Goal: Use online tool/utility: Utilize a website feature to perform a specific function

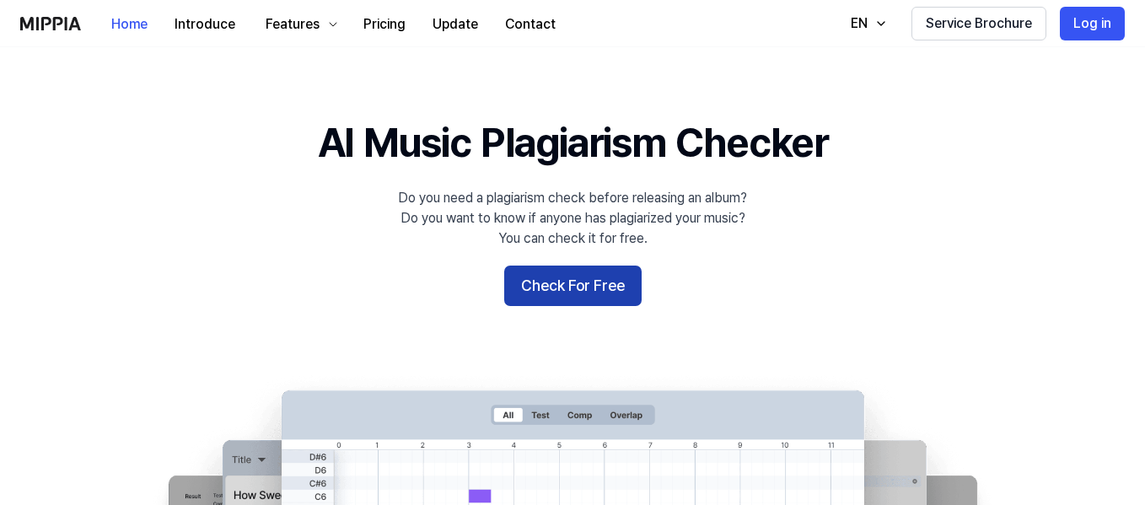
click at [579, 292] on button "Check For Free" at bounding box center [572, 285] width 137 height 40
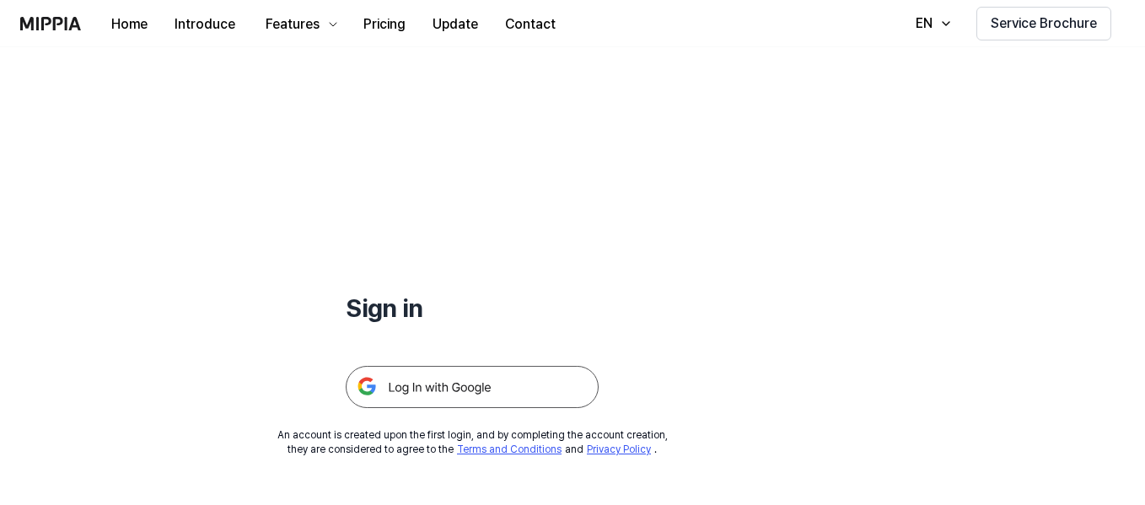
click at [458, 377] on img at bounding box center [472, 387] width 253 height 42
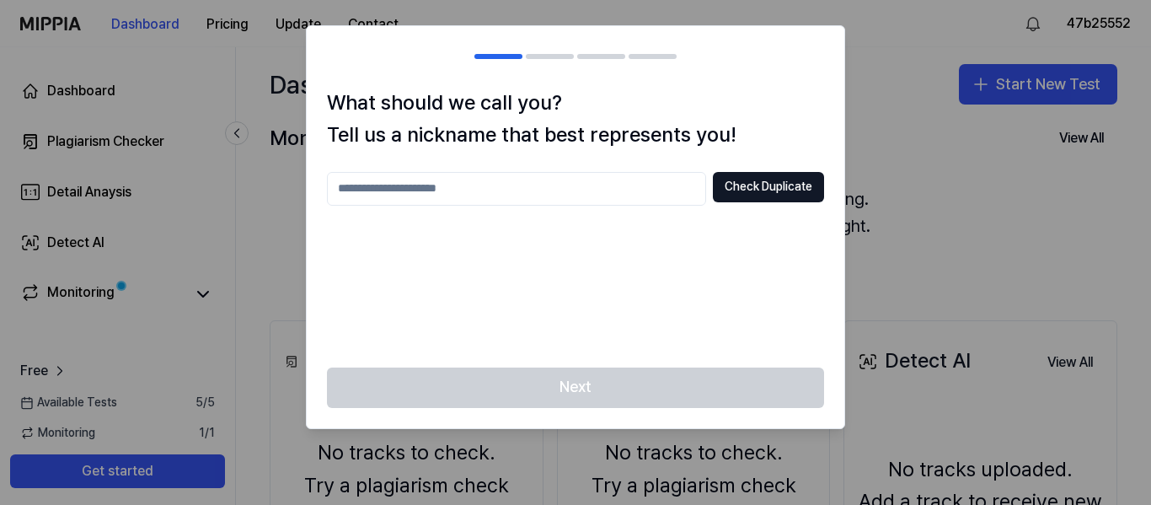
click at [448, 199] on input "text" at bounding box center [516, 189] width 379 height 34
type input "****"
click at [763, 191] on button "Check Duplicate" at bounding box center [768, 187] width 111 height 30
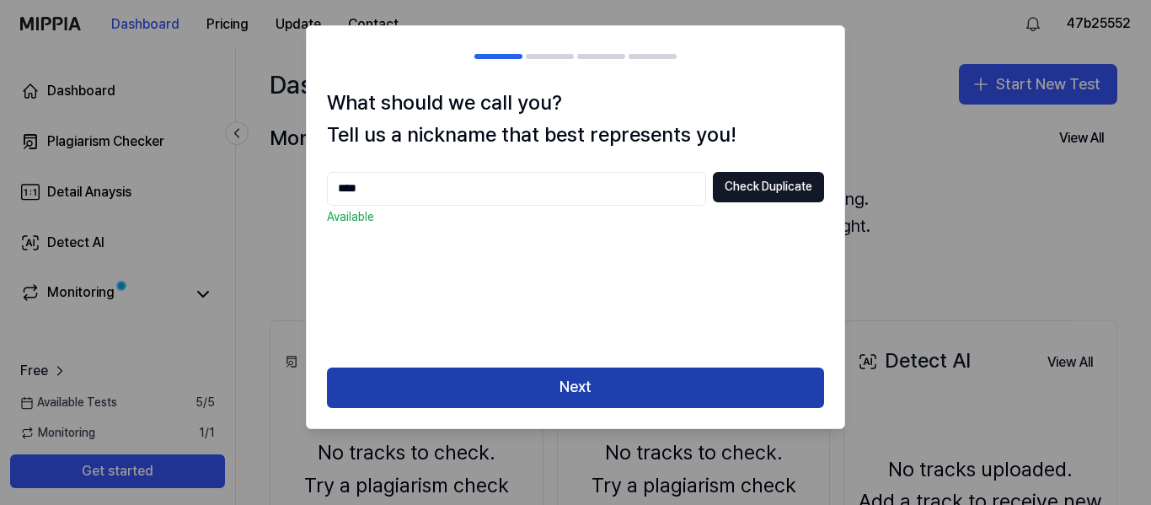
click at [683, 386] on button "Next" at bounding box center [575, 387] width 497 height 40
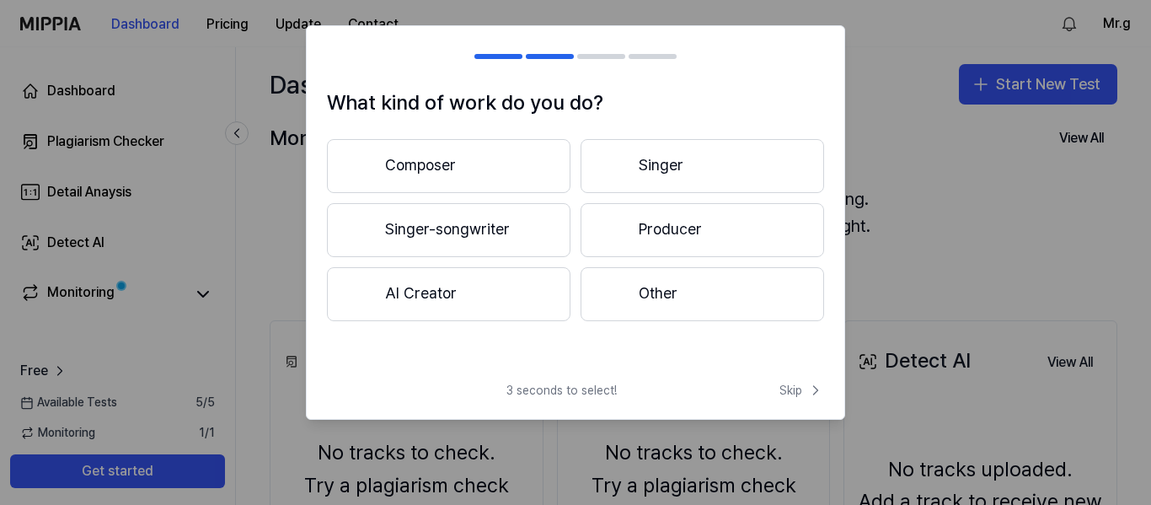
click at [678, 289] on button "Other" at bounding box center [703, 294] width 244 height 54
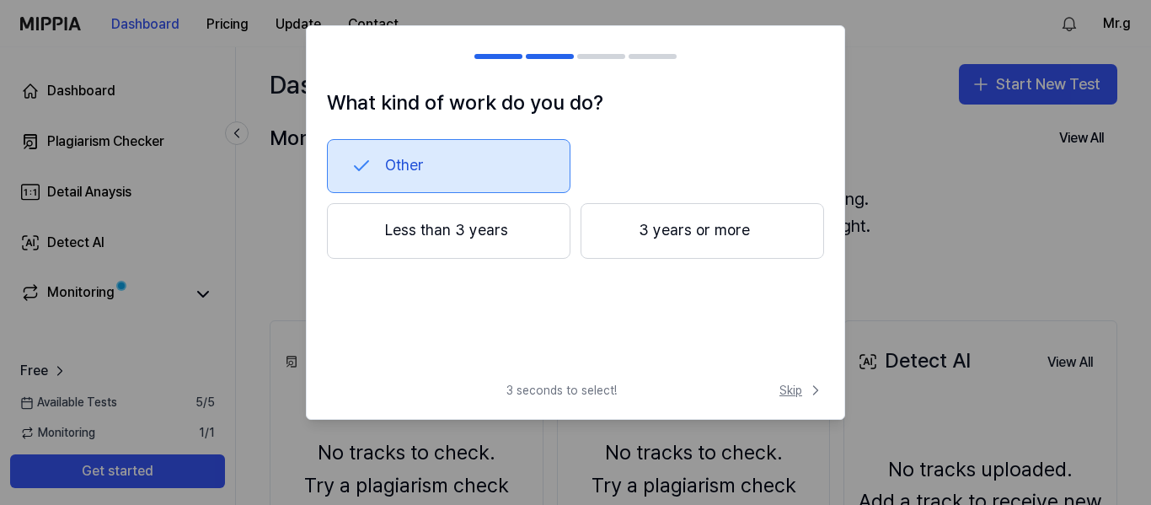
click at [784, 391] on span "Skip" at bounding box center [802, 390] width 45 height 17
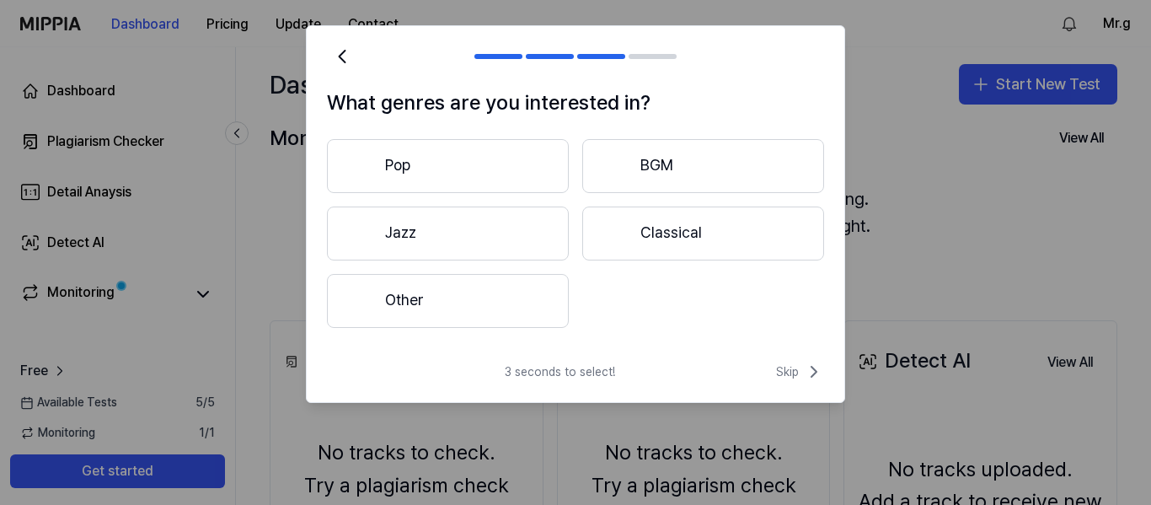
click at [673, 228] on button "Classical" at bounding box center [703, 233] width 242 height 54
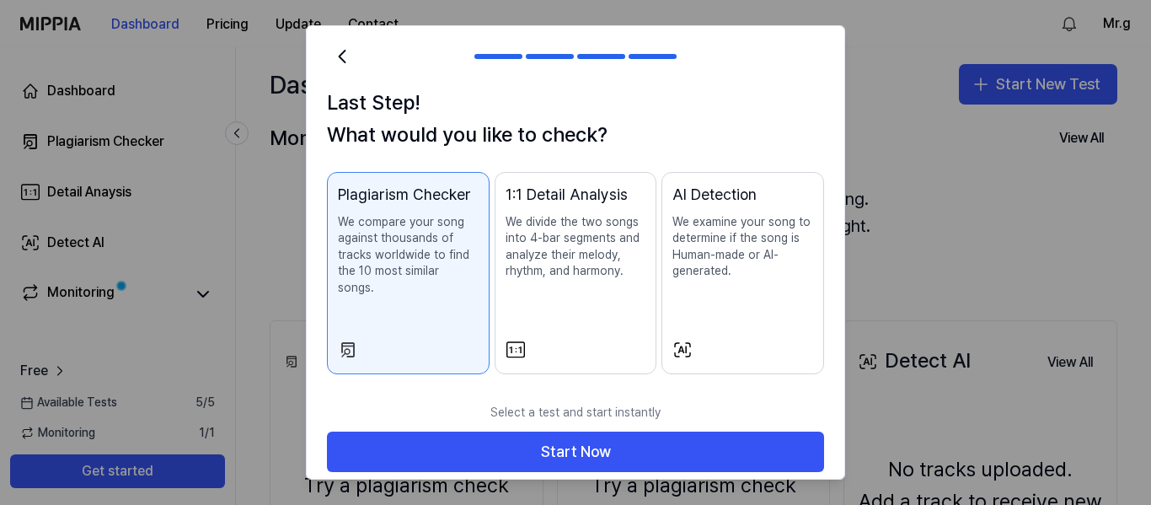
click at [609, 310] on div "1:1 Detail Analysis We divide the two songs into 4-bar segments and analyze the…" at bounding box center [576, 248] width 141 height 131
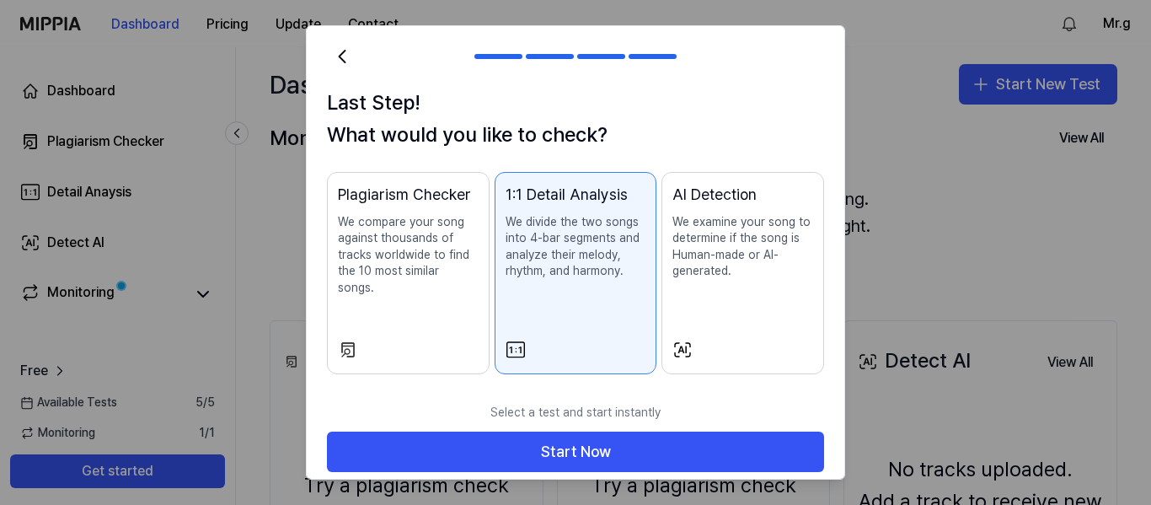
click at [422, 282] on div "Plagiarism Checker We compare your song against thousands of tracks worldwide t…" at bounding box center [408, 256] width 141 height 147
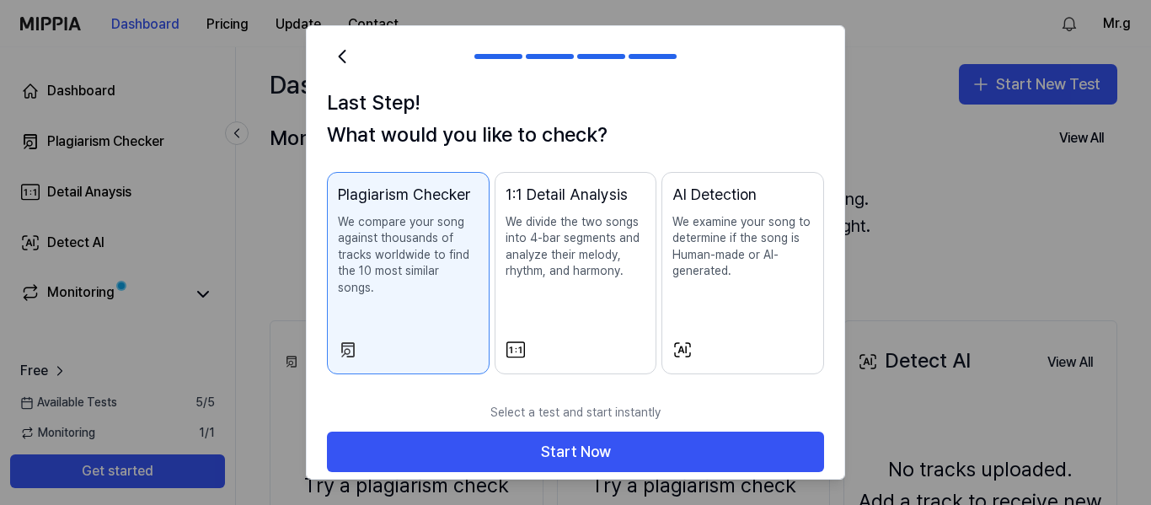
click at [742, 308] on div "AI Detection We examine your song to determine if the song is Human-made or AI-…" at bounding box center [743, 248] width 141 height 131
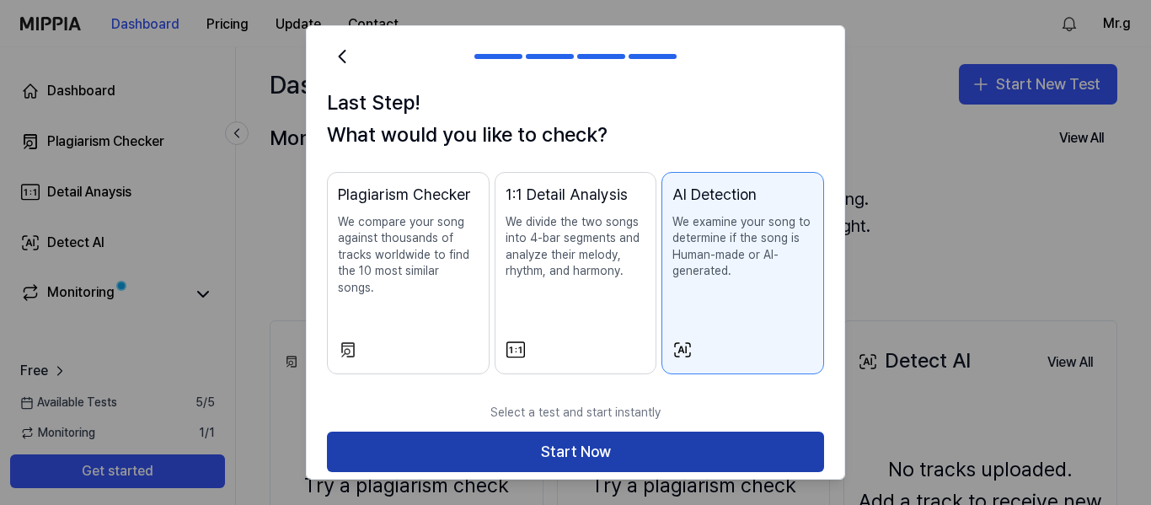
click at [569, 432] on button "Start Now" at bounding box center [575, 452] width 497 height 40
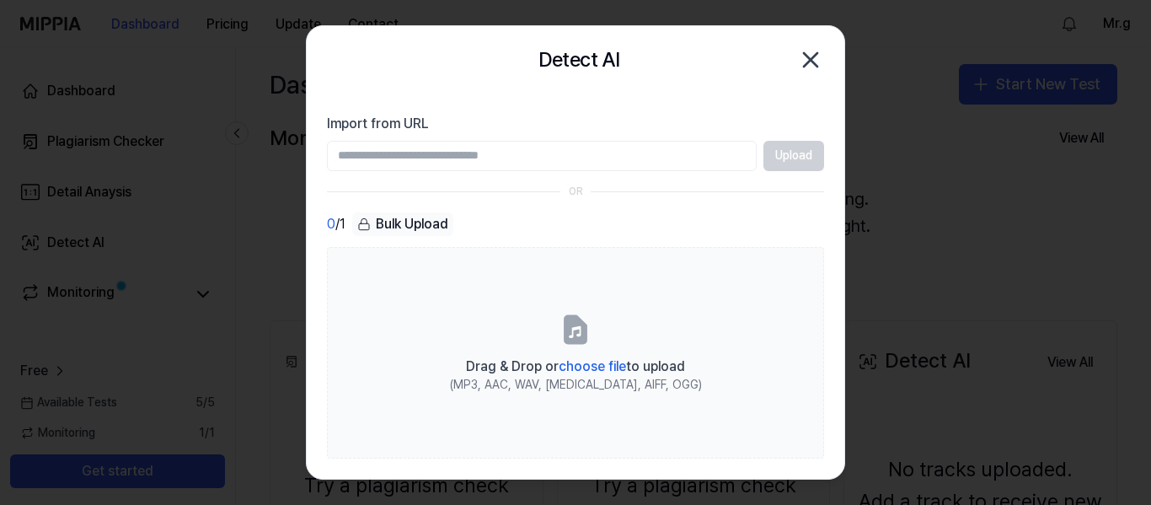
paste input "**********"
type input "**********"
click at [775, 159] on button "Upload" at bounding box center [794, 156] width 61 height 30
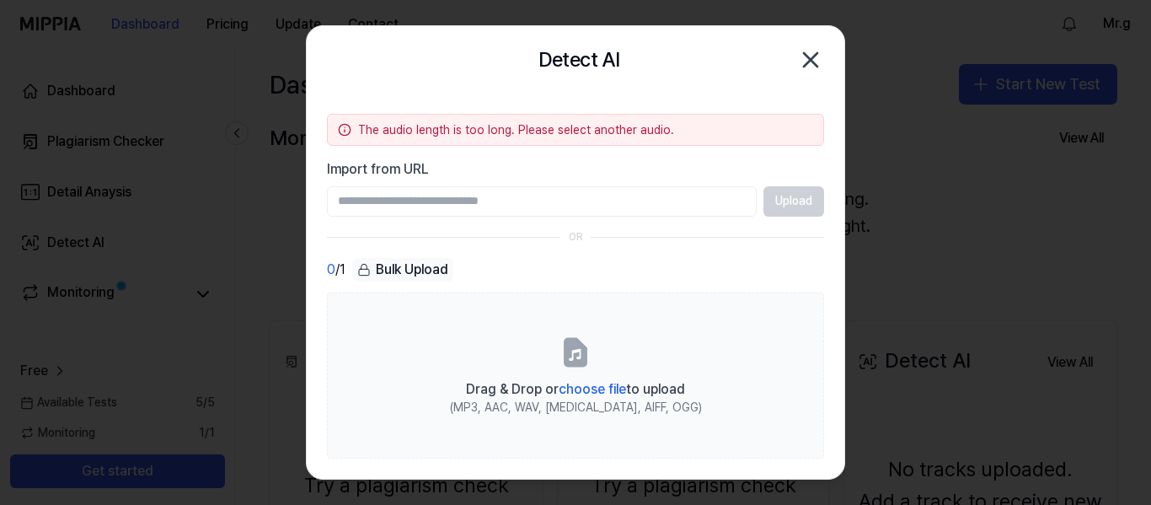
click at [432, 201] on input "Import from URL" at bounding box center [542, 201] width 430 height 30
paste input "**********"
type input "**********"
click at [802, 193] on button "Upload" at bounding box center [794, 201] width 61 height 30
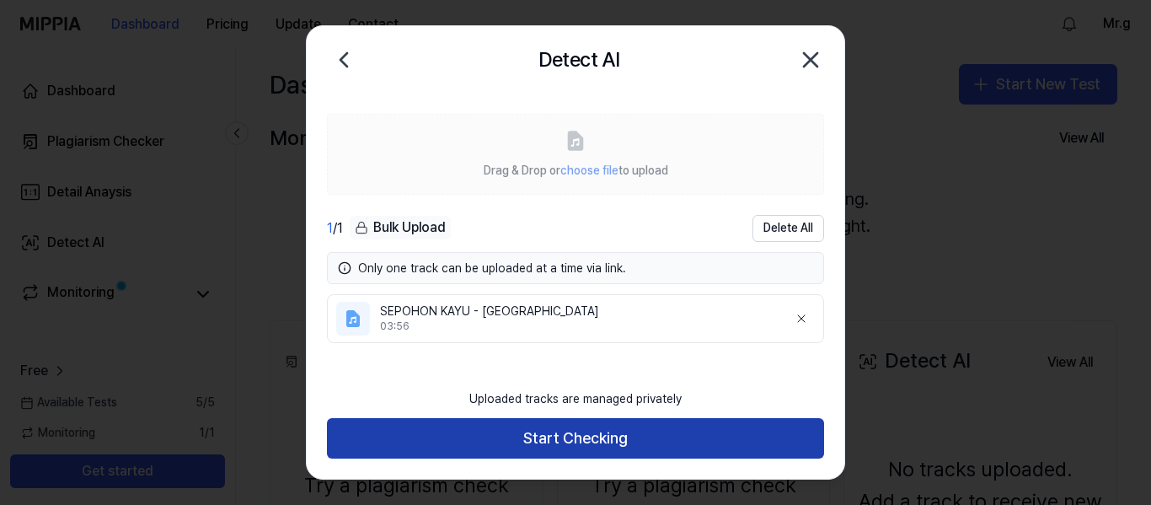
click at [539, 437] on button "Start Checking" at bounding box center [575, 438] width 497 height 40
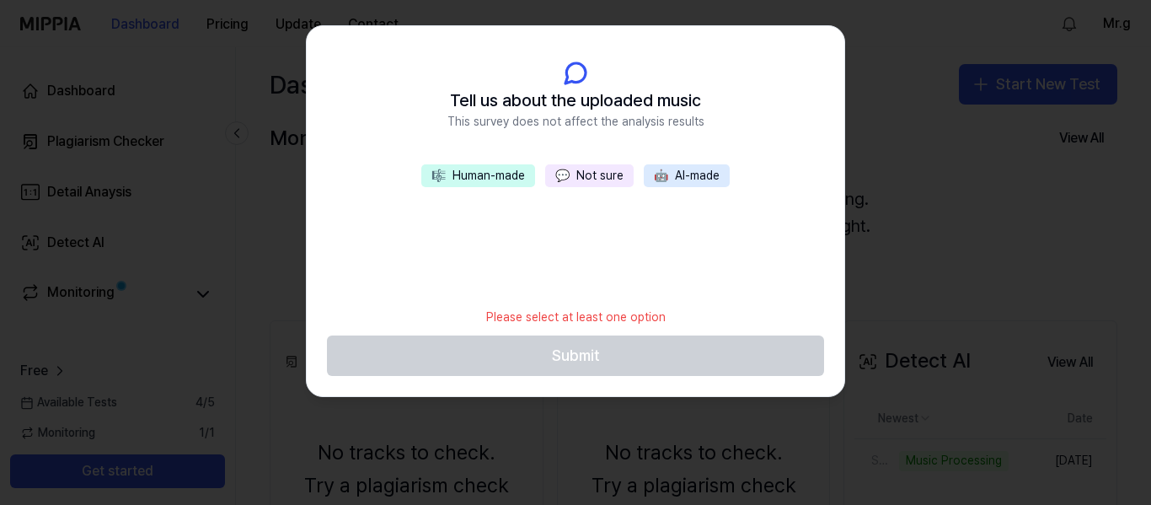
click at [580, 178] on button "💬 Not sure" at bounding box center [589, 176] width 88 height 24
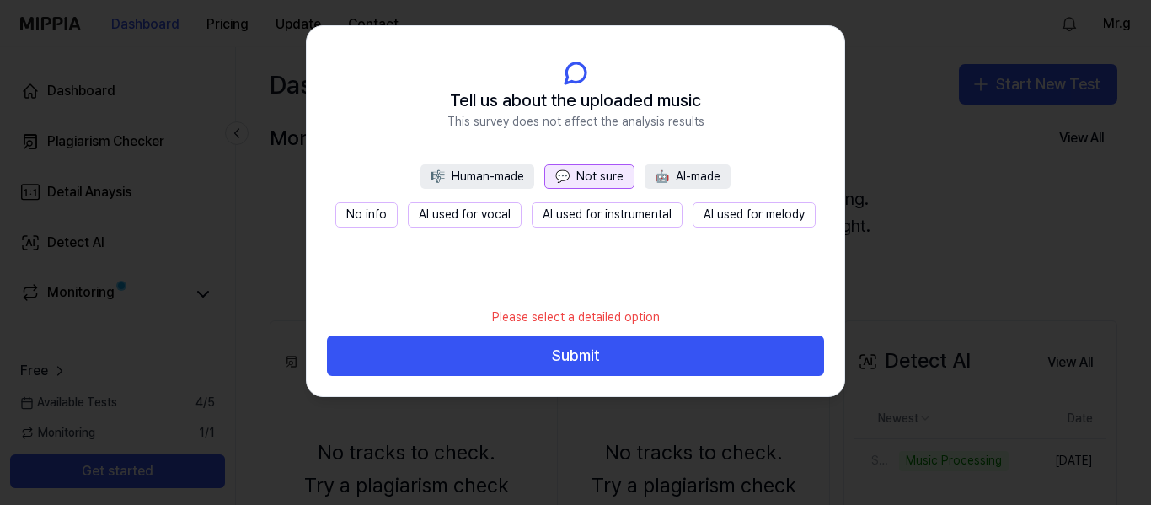
click at [480, 210] on button "AI used for vocal" at bounding box center [465, 214] width 114 height 25
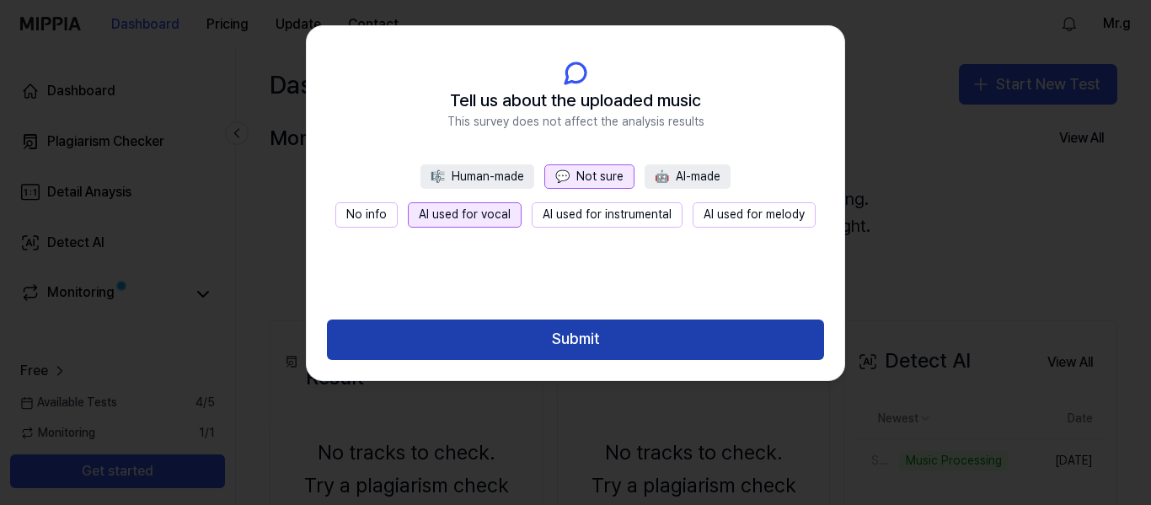
click at [582, 329] on button "Submit" at bounding box center [575, 339] width 497 height 40
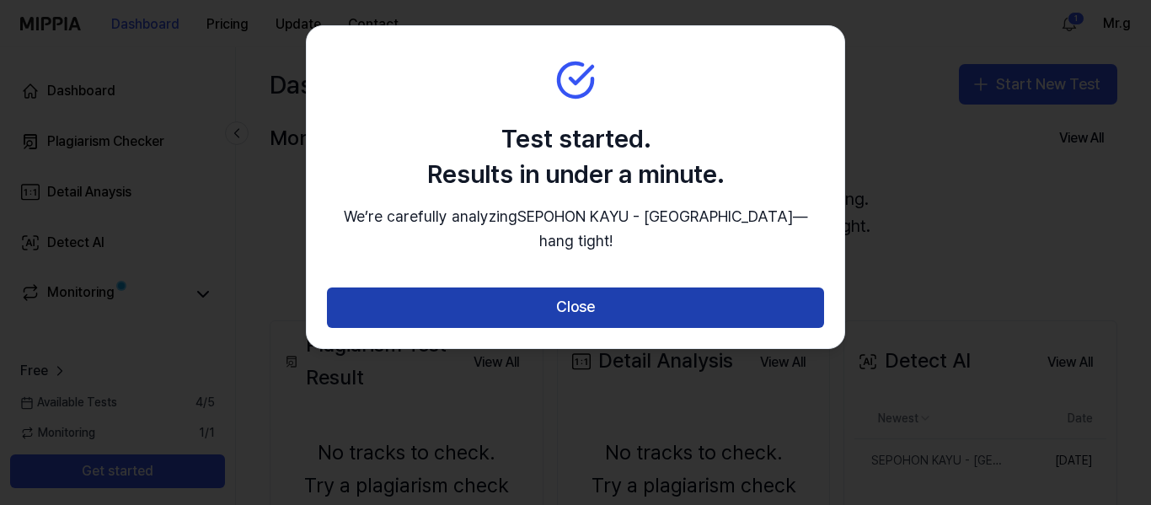
click at [679, 327] on button "Close" at bounding box center [575, 307] width 497 height 40
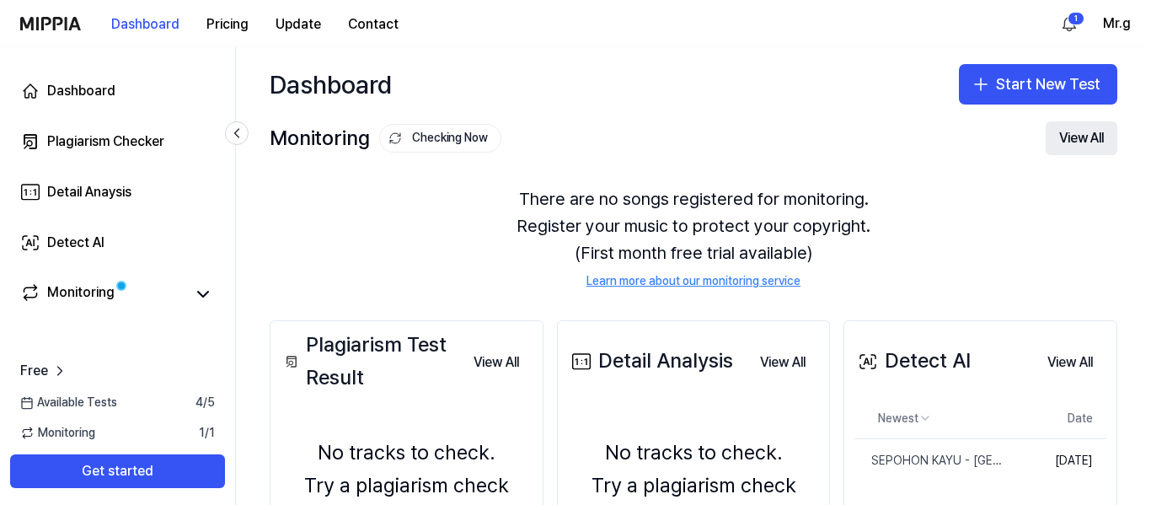
click at [1075, 147] on button "View All" at bounding box center [1082, 138] width 72 height 34
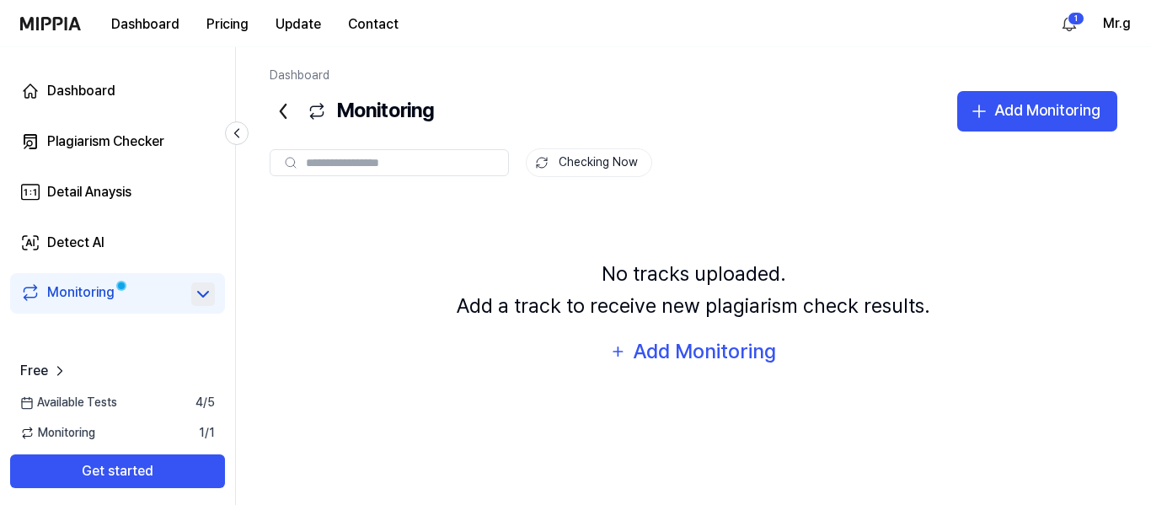
click at [199, 288] on icon at bounding box center [203, 294] width 20 height 20
